Goal: Information Seeking & Learning: Learn about a topic

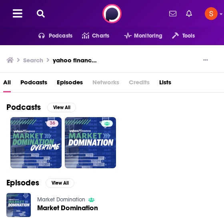
click at [41, 11] on icon at bounding box center [41, 14] width 8 height 8
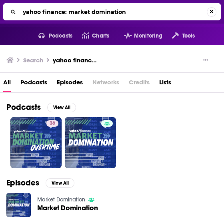
drag, startPoint x: 135, startPoint y: 10, endPoint x: -1, endPoint y: 7, distance: 135.4
click at [0, 7] on html "Podcasts Features Solutions Account Company Resources Say Hello </> Developer A…" at bounding box center [112, 109] width 224 height 219
type input "afford anything"
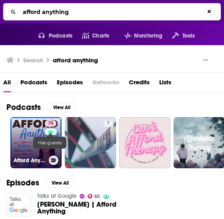
click at [48, 85] on link at bounding box center [51, 132] width 12 height 6
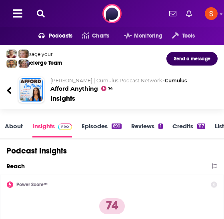
scroll to position [1, 0]
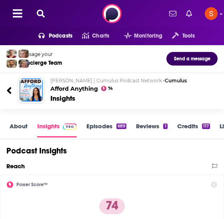
click at [18, 85] on link "About" at bounding box center [19, 129] width 18 height 15
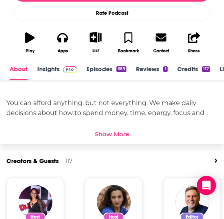
scroll to position [247, 0]
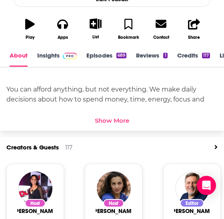
click at [116, 85] on div "Show More" at bounding box center [112, 121] width 34 height 8
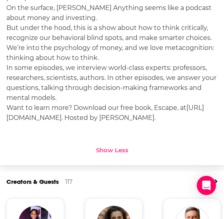
scroll to position [378, 0]
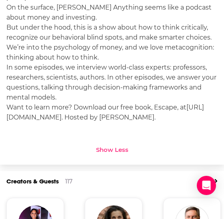
drag, startPoint x: 201, startPoint y: 121, endPoint x: 88, endPoint y: 62, distance: 127.7
drag, startPoint x: 88, startPoint y: 62, endPoint x: 50, endPoint y: 47, distance: 40.5
click at [50, 47] on div "You can afford anything, but not everything. We make daily decisions about how …" at bounding box center [111, 37] width 211 height 170
drag, startPoint x: 50, startPoint y: 47, endPoint x: 19, endPoint y: 80, distance: 45.5
click at [19, 80] on div "You can afford anything, but not everything. We make daily decisions about how …" at bounding box center [111, 37] width 211 height 170
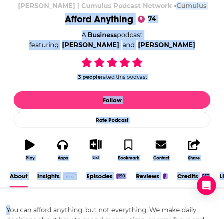
scroll to position [0, 0]
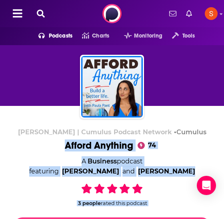
drag, startPoint x: 9, startPoint y: 107, endPoint x: 195, endPoint y: 145, distance: 189.8
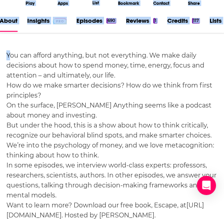
scroll to position [284, 0]
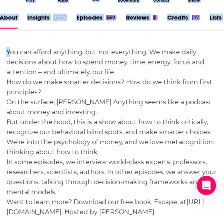
click at [4, 52] on div "You can afford anything, but not everything. We make daily decisions about how …" at bounding box center [112, 145] width 224 height 228
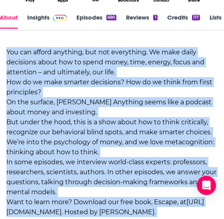
scroll to position [363, 0]
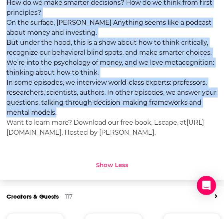
drag, startPoint x: 4, startPoint y: 52, endPoint x: 193, endPoint y: 115, distance: 199.3
click at [193, 85] on div "You can afford anything, but not everything. We make daily decisions about how …" at bounding box center [112, 65] width 224 height 228
copy div "You can afford anything, but not everything. We make daily decisions about how …"
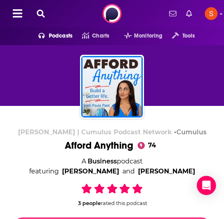
click at [44, 18] on button at bounding box center [40, 13] width 13 height 9
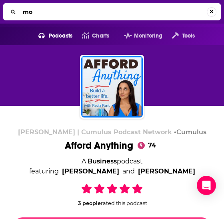
type input "m"
type input "the long view"
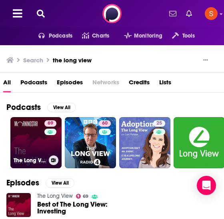
click at [31, 85] on link "69 The Long View" at bounding box center [35, 142] width 51 height 51
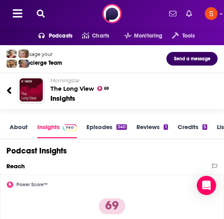
click at [21, 85] on link "About" at bounding box center [19, 130] width 18 height 15
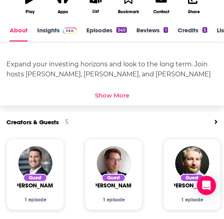
scroll to position [263, 0]
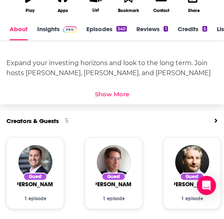
click at [108, 85] on div "Show More" at bounding box center [112, 94] width 34 height 8
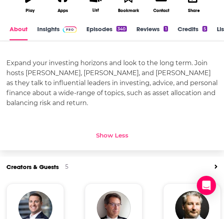
drag, startPoint x: 97, startPoint y: 99, endPoint x: 6, endPoint y: 62, distance: 97.3
click at [6, 62] on div "Expand your investing horizons and look to the long term. Join hosts Christine …" at bounding box center [111, 83] width 211 height 50
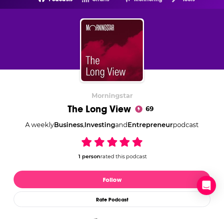
scroll to position [0, 0]
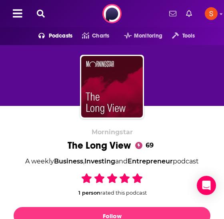
click at [42, 11] on icon at bounding box center [41, 14] width 8 height 8
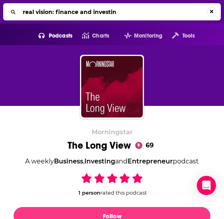
type input "real vision: finance and investing"
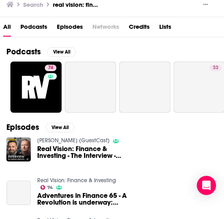
scroll to position [74, 0]
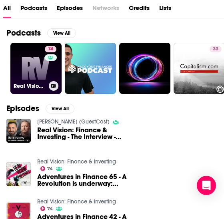
click at [29, 67] on link "74 Real Vision: Finance & Investing" at bounding box center [35, 68] width 51 height 51
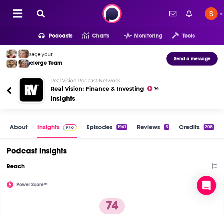
scroll to position [82, 0]
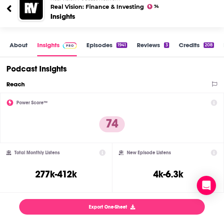
click at [20, 48] on link "About" at bounding box center [19, 48] width 18 height 15
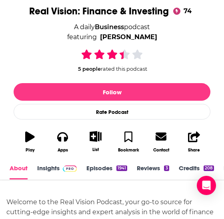
scroll to position [248, 0]
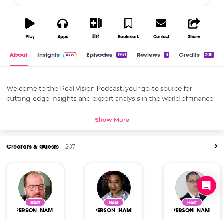
click at [117, 85] on div "Show More" at bounding box center [112, 120] width 34 height 8
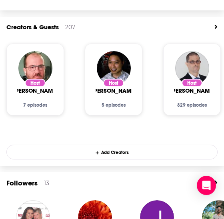
scroll to position [512, 0]
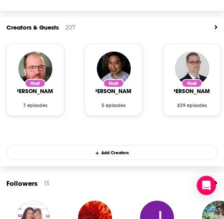
click at [216, 28] on icon "View All" at bounding box center [215, 27] width 2 height 4
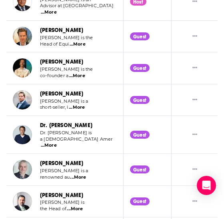
scroll to position [341, 0]
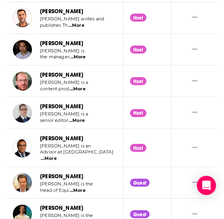
click at [81, 85] on span "...More" at bounding box center [77, 89] width 16 height 6
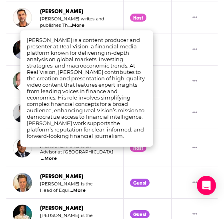
click at [11, 79] on td "Kris Bullock Kris Bullock is a content prod ...More" at bounding box center [64, 81] width 117 height 32
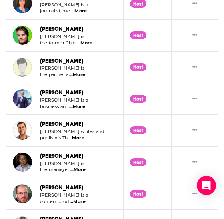
scroll to position [0, 0]
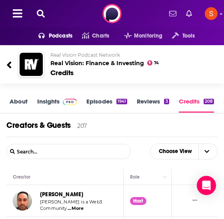
click at [14, 85] on link "About" at bounding box center [19, 104] width 18 height 15
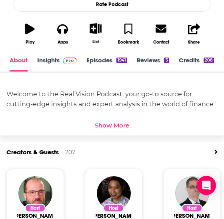
scroll to position [234, 0]
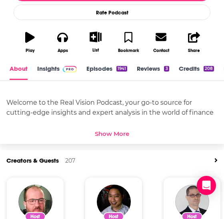
click at [30, 40] on icon "button" at bounding box center [30, 37] width 10 height 11
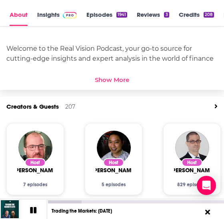
scroll to position [300, 0]
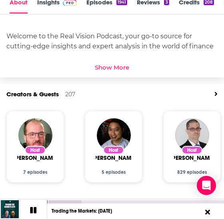
click at [34, 85] on icon at bounding box center [33, 210] width 6 height 6
click at [32, 85] on icon at bounding box center [33, 210] width 7 height 8
click at [32, 85] on icon at bounding box center [33, 210] width 6 height 6
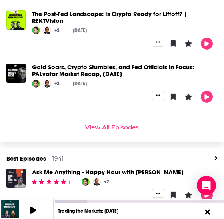
scroll to position [713, 0]
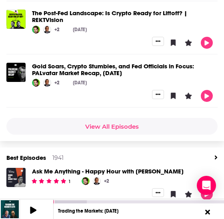
click at [113, 85] on link "View All Episodes" at bounding box center [111, 126] width 211 height 17
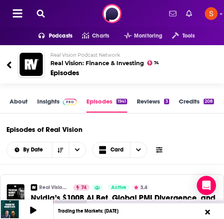
click at [19, 85] on link "About" at bounding box center [19, 104] width 18 height 15
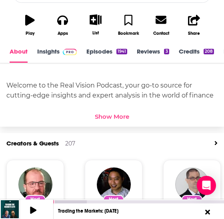
scroll to position [251, 0]
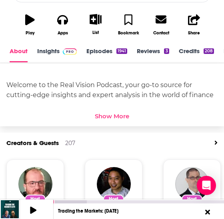
click at [115, 85] on div "Welcome to the Real Vision Podcast, your go-to source for cutting-edge insights…" at bounding box center [112, 94] width 224 height 63
click at [115, 85] on div "Show More" at bounding box center [112, 116] width 34 height 8
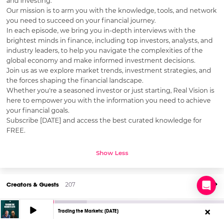
scroll to position [357, 0]
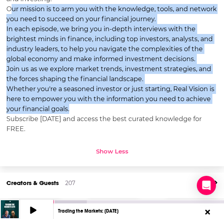
drag, startPoint x: 70, startPoint y: 110, endPoint x: 10, endPoint y: 6, distance: 119.6
click at [10, 6] on div "Welcome to the Real Vision Podcast, your go-to source for cutting-edge insights…" at bounding box center [111, 54] width 211 height 160
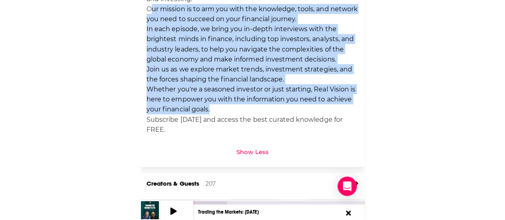
scroll to position [315, 0]
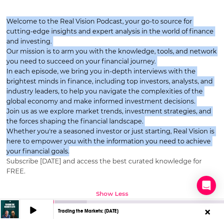
drag, startPoint x: 7, startPoint y: 20, endPoint x: 87, endPoint y: 151, distance: 153.2
click at [87, 85] on div "Welcome to the Real Vision Podcast, your go-to source for cutting-edge insights…" at bounding box center [111, 96] width 211 height 160
copy div "Welcome to the Real Vision Podcast, your go-to source for cutting-edge insights…"
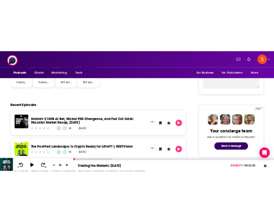
scroll to position [0, 0]
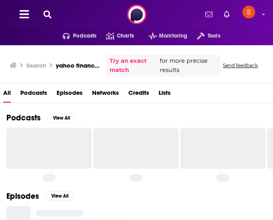
drag, startPoint x: 0, startPoint y: 0, endPoint x: 63, endPoint y: 3, distance: 63.6
click at [63, 3] on div "Podcasts Charts Monitoring Tools For Business For Podcasters More" at bounding box center [136, 14] width 273 height 29
click at [50, 12] on icon at bounding box center [48, 14] width 8 height 8
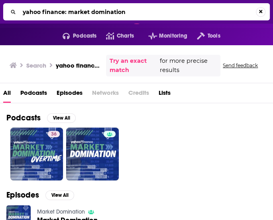
drag, startPoint x: 141, startPoint y: 11, endPoint x: 2, endPoint y: 16, distance: 139.4
click at [2, 16] on div "yahoo finance: market domination" at bounding box center [136, 12] width 273 height 24
type input "investopedia express"
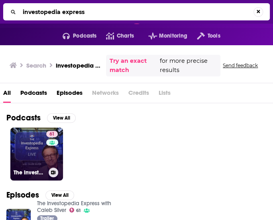
click at [31, 147] on link "61 The Investopedia Express with Caleb Silver" at bounding box center [36, 153] width 53 height 53
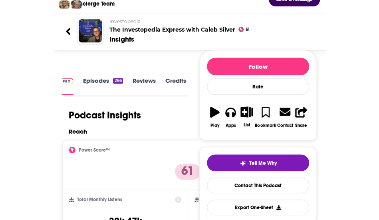
scroll to position [26, 0]
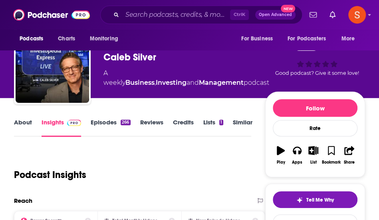
click at [24, 120] on link "About" at bounding box center [23, 127] width 18 height 18
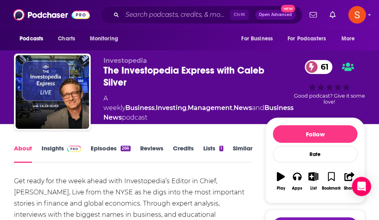
click at [212, 77] on div "The Investopedia Express with Caleb Silver 61" at bounding box center [198, 76] width 190 height 24
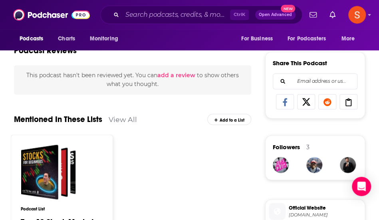
scroll to position [474, 0]
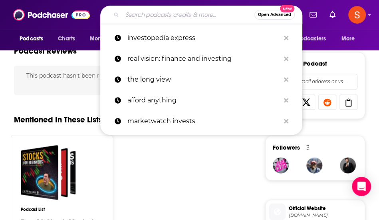
click at [163, 14] on input "Search podcasts, credits, & more..." at bounding box center [188, 14] width 132 height 13
paste input "[PERSON_NAME] on Money"
type input "[PERSON_NAME] on Money"
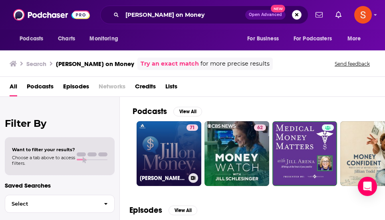
click at [165, 151] on link "71 [PERSON_NAME] on Money with [PERSON_NAME]" at bounding box center [169, 153] width 65 height 65
